Goal: Transaction & Acquisition: Obtain resource

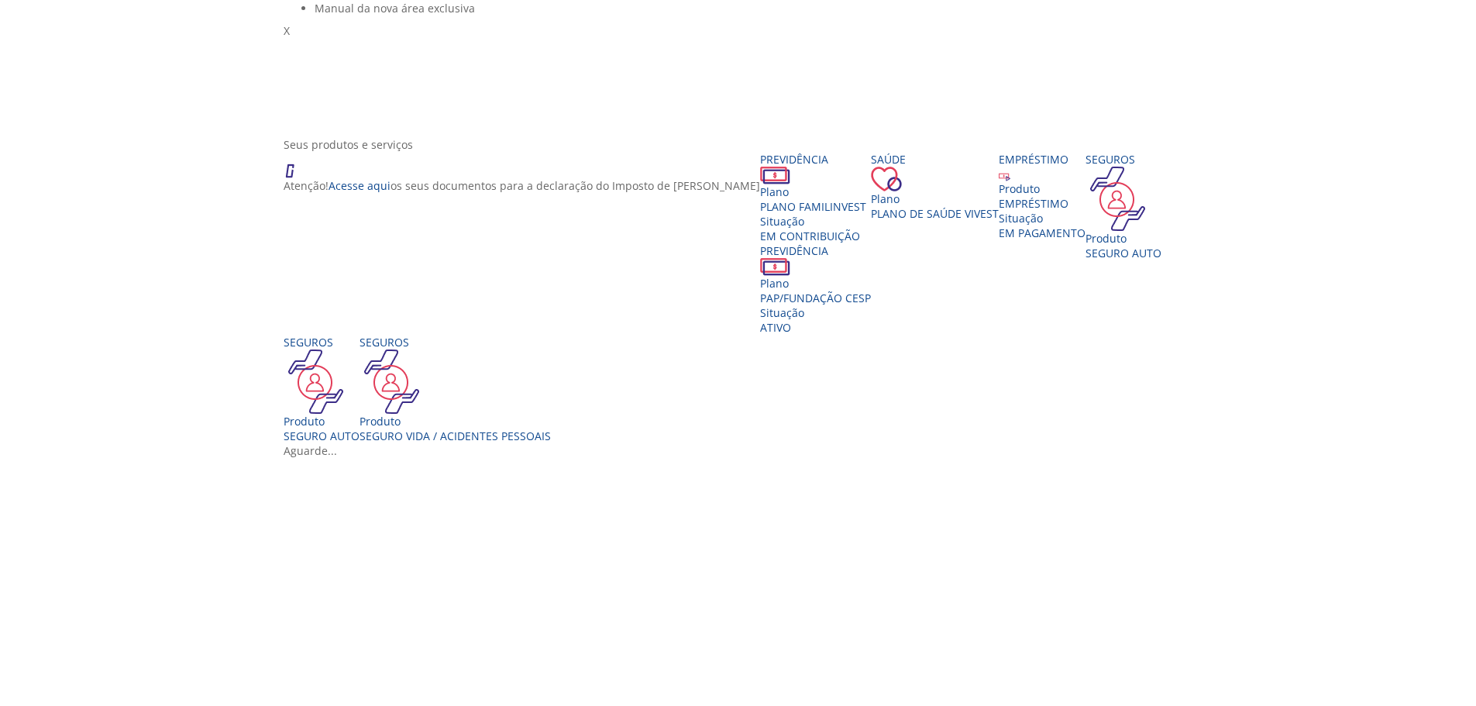
scroll to position [155, 0]
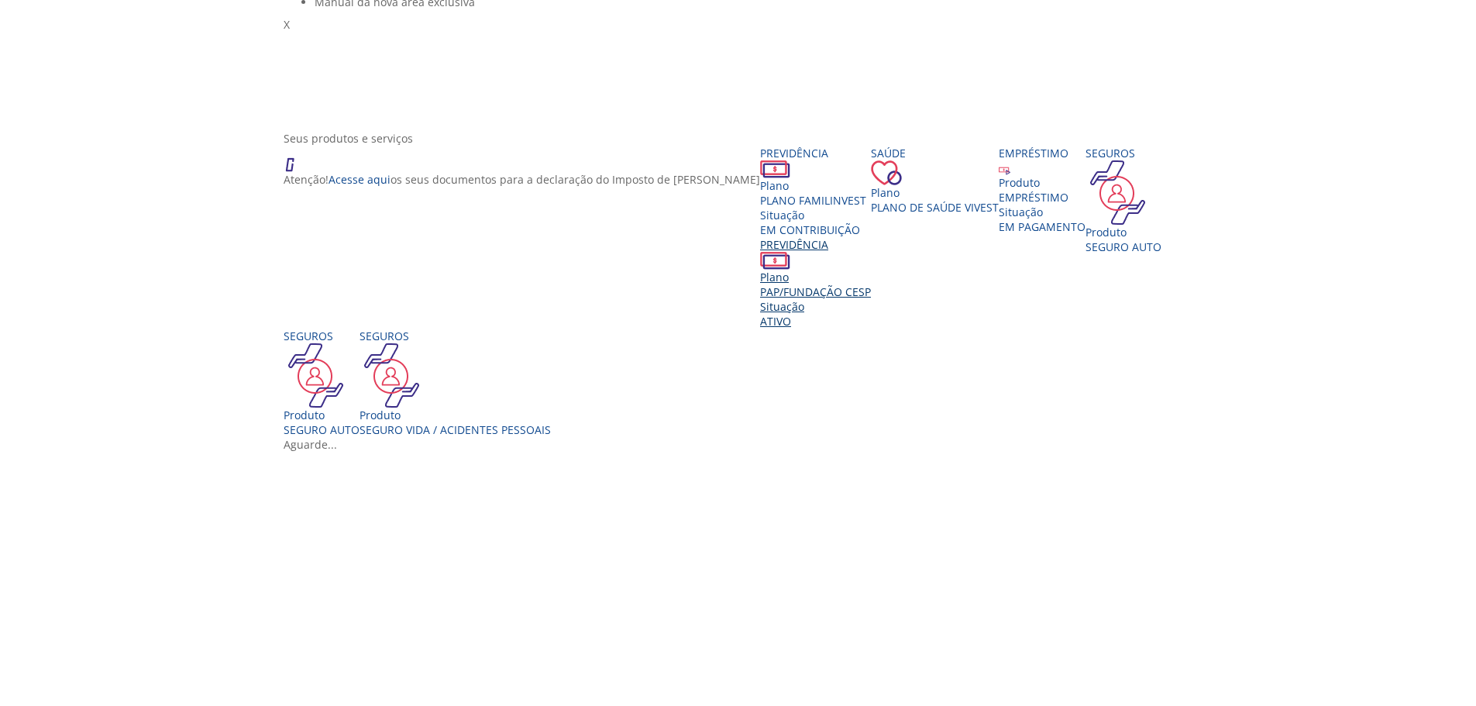
click at [760, 249] on div "Previdência" at bounding box center [815, 244] width 111 height 15
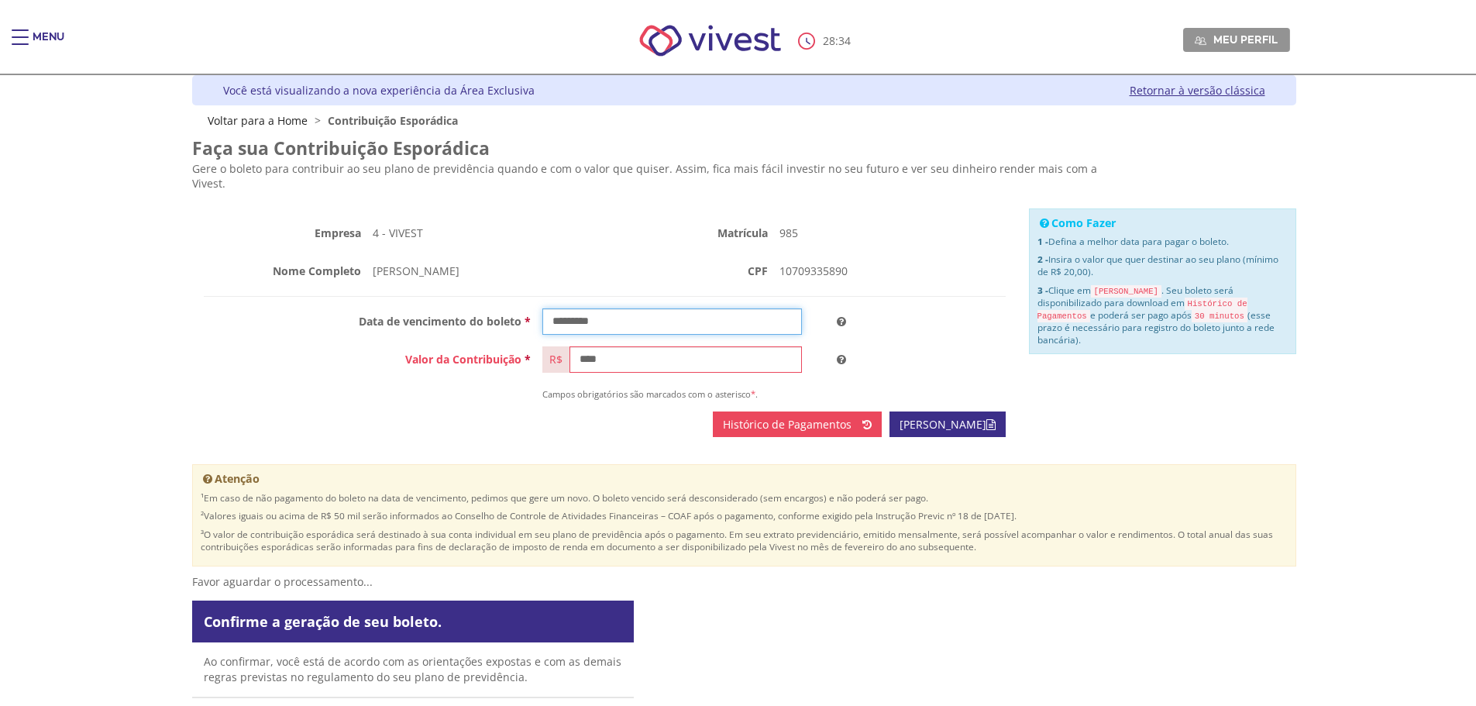
click at [652, 311] on input "Vivest" at bounding box center [672, 321] width 260 height 26
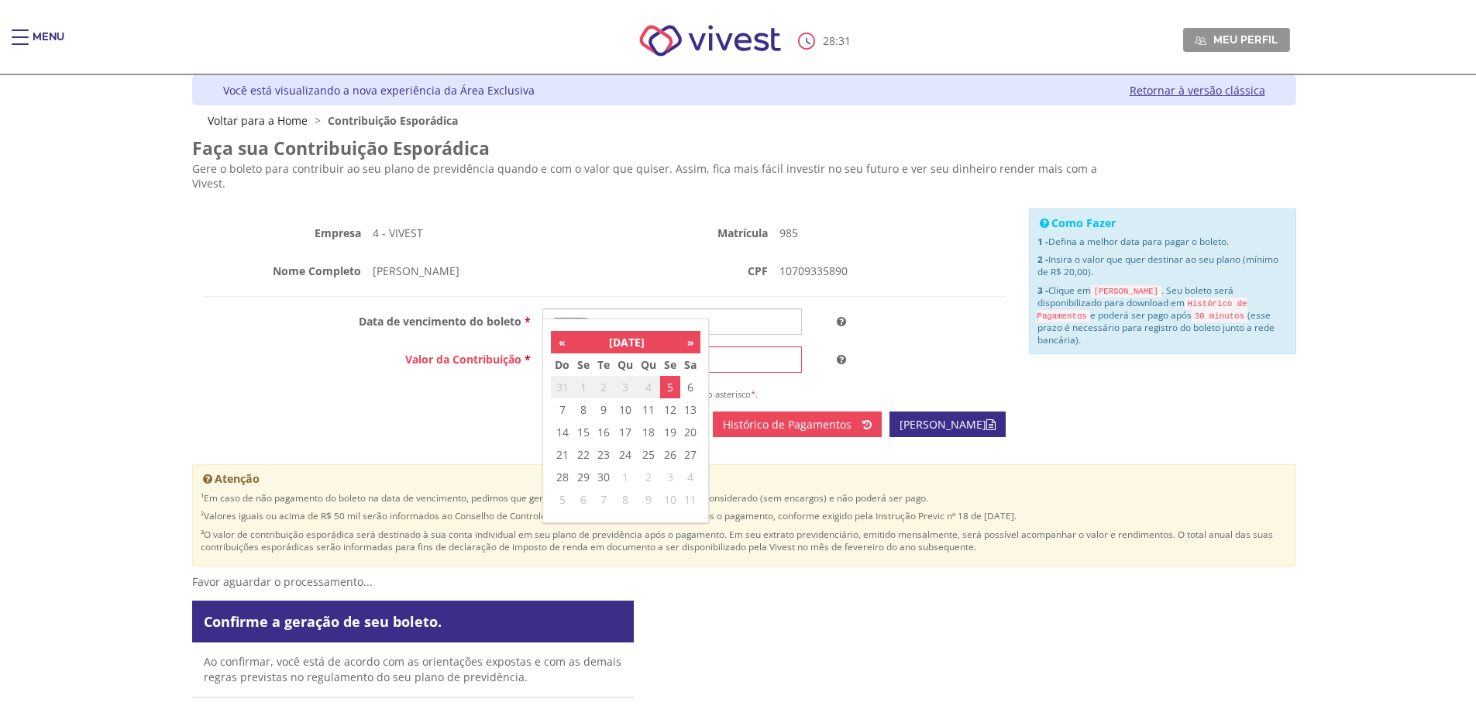
click at [671, 390] on td "5" at bounding box center [670, 387] width 20 height 22
type input "**********"
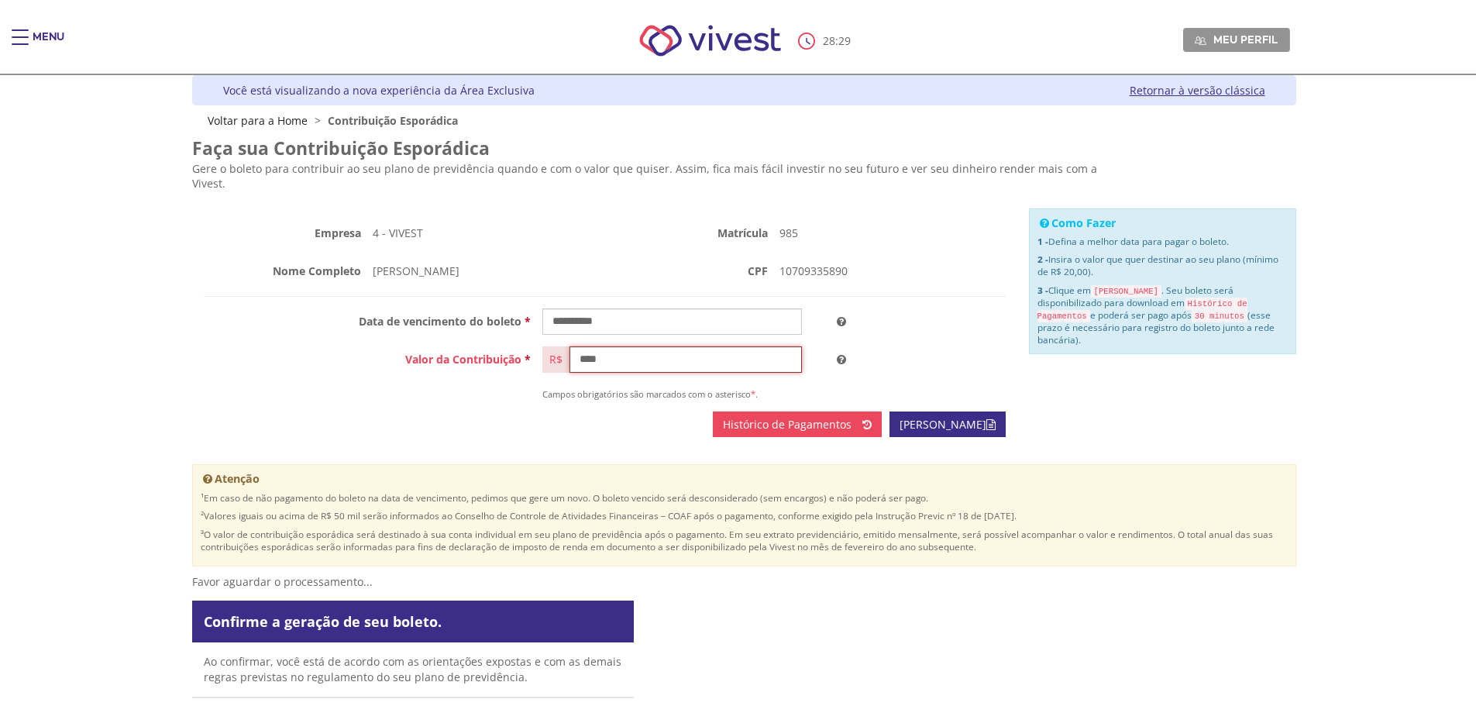
click at [619, 346] on input "****" at bounding box center [686, 359] width 232 height 26
type input "******"
click at [922, 415] on link "[PERSON_NAME]" at bounding box center [948, 424] width 116 height 26
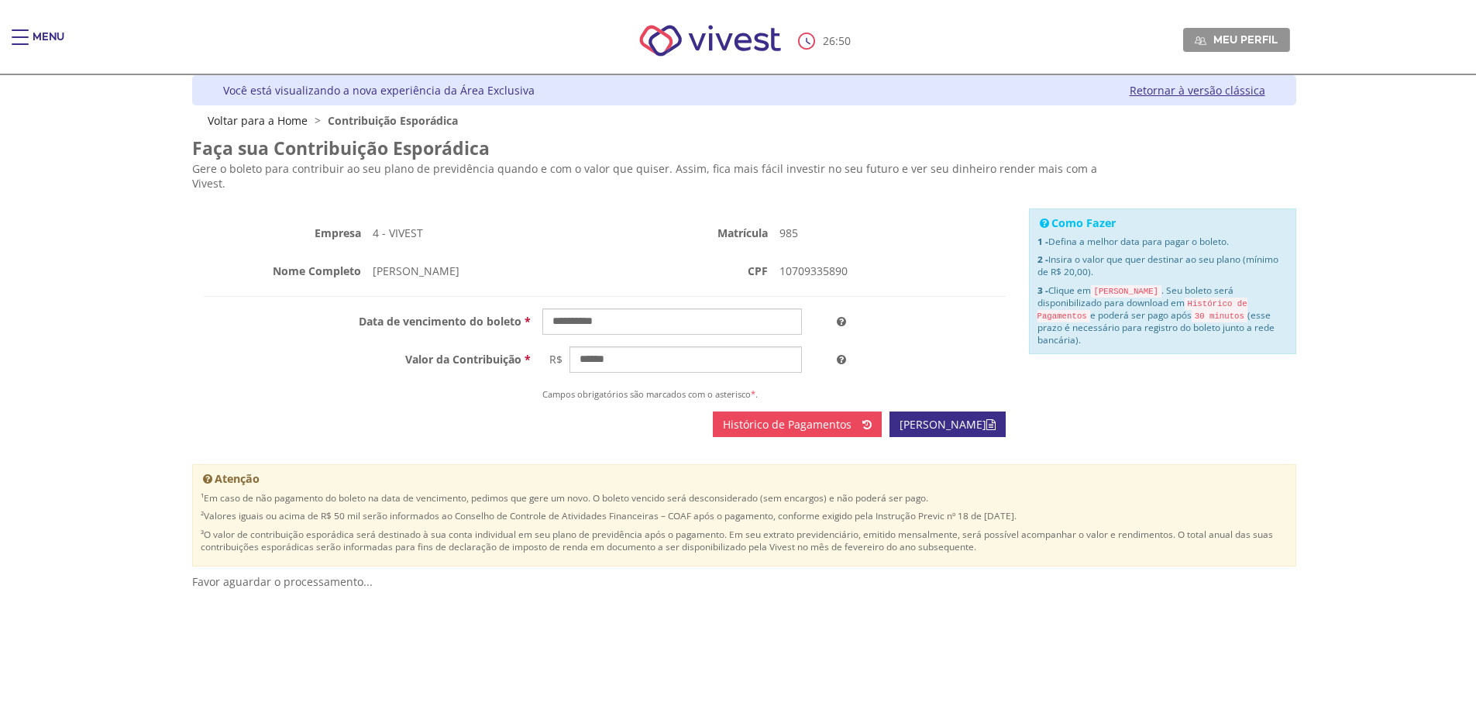
click at [945, 574] on div "Vivest" at bounding box center [744, 574] width 1104 height 0
click at [1185, 574] on div "Vivest" at bounding box center [744, 574] width 1104 height 0
click at [653, 306] on div "Faça sua Contribuição Esporádica - Serviços On-line - Vivest Este site é melhor…" at bounding box center [744, 438] width 1104 height 620
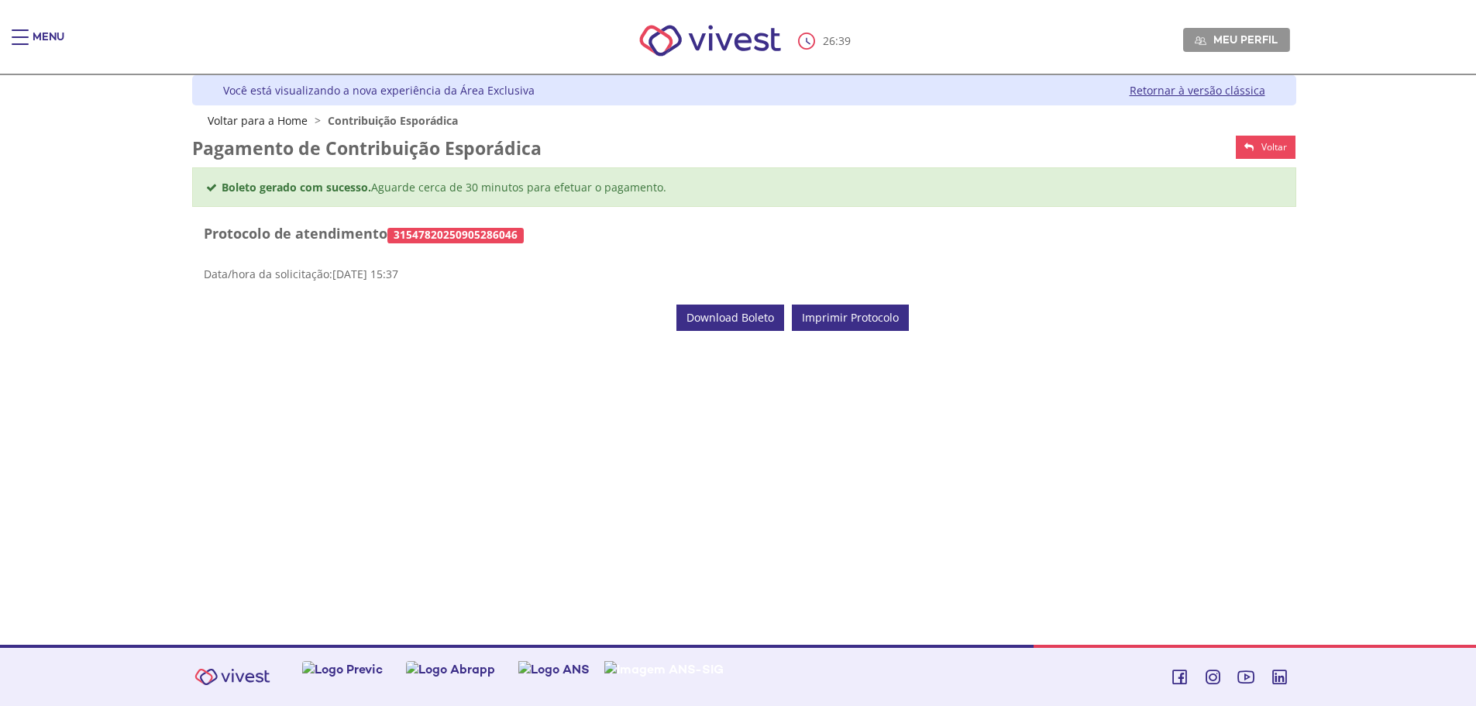
click at [735, 324] on span "Download Boleto" at bounding box center [730, 317] width 88 height 15
click at [1125, 496] on div "Z6_L19A13G0LGPF00Q7UV9Q807RU1 Você está visualizando a nova experiência da Área…" at bounding box center [739, 360] width 1116 height 570
click at [1261, 141] on span "Voltar" at bounding box center [1274, 146] width 26 height 13
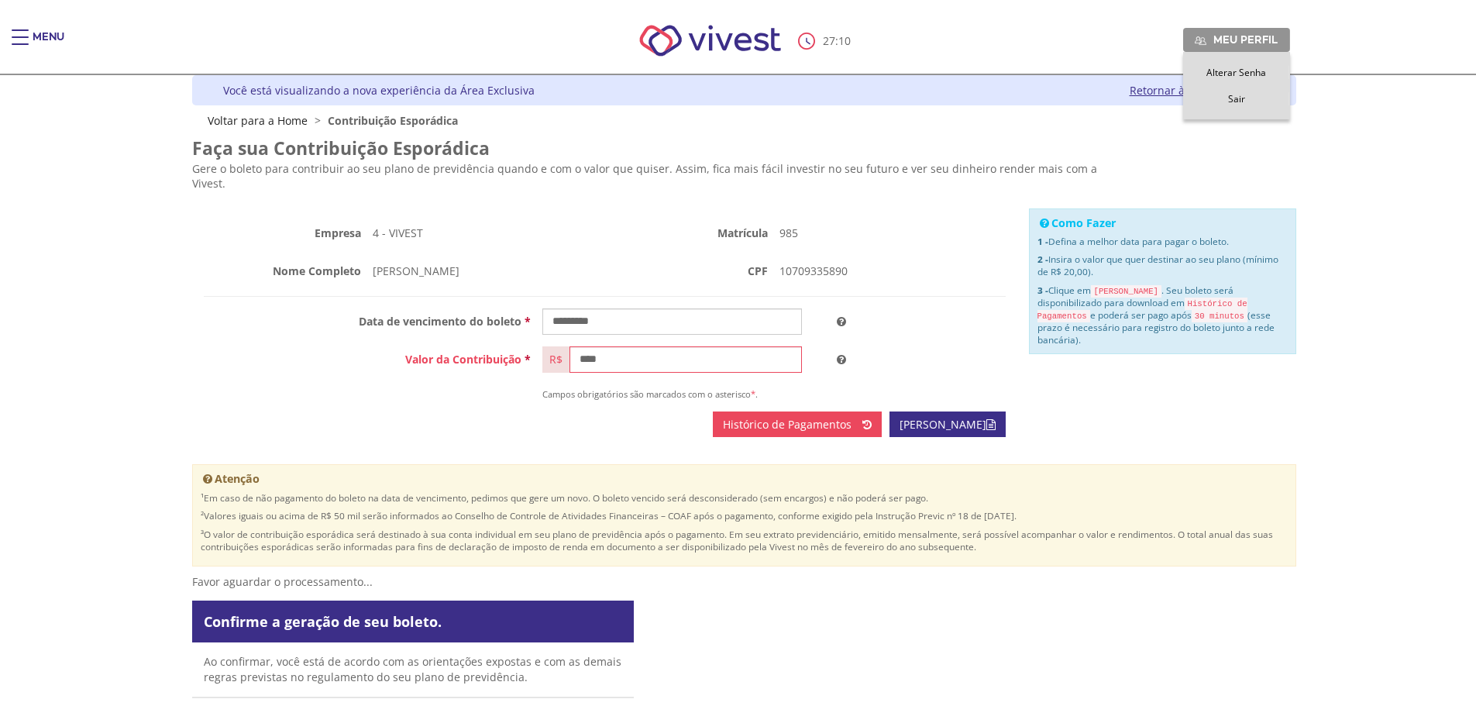
click at [1284, 45] on link "Meu perfil" at bounding box center [1236, 39] width 107 height 23
click at [1233, 103] on span "Sair" at bounding box center [1236, 98] width 17 height 13
